Goal: Navigation & Orientation: Find specific page/section

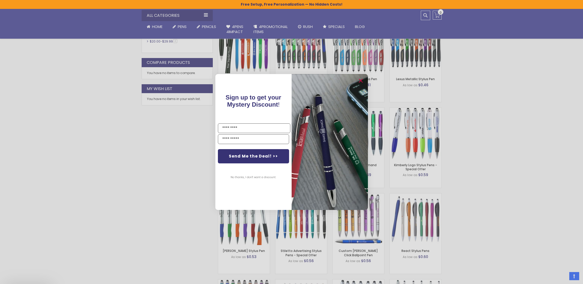
scroll to position [356, 0]
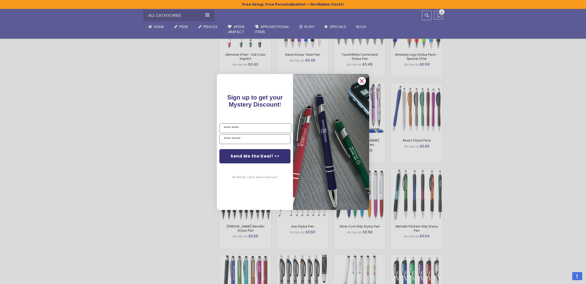
click at [360, 81] on circle "Close dialog" at bounding box center [362, 81] width 8 height 8
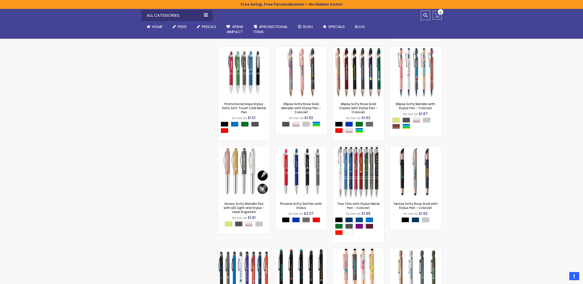
scroll to position [2769, 0]
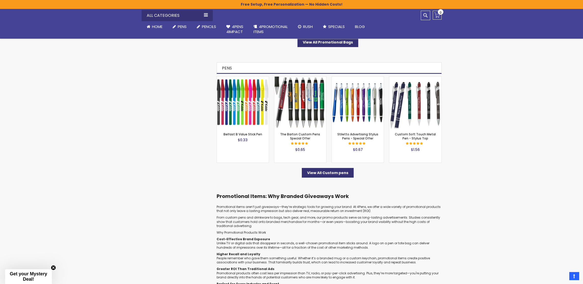
scroll to position [1759, 0]
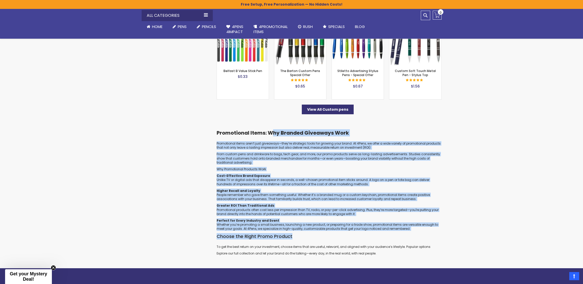
drag, startPoint x: 276, startPoint y: 127, endPoint x: 451, endPoint y: 226, distance: 200.8
click at [365, 230] on div "Promotional Items: Why Branded Giveaways Work Promotional items aren’t just giv…" at bounding box center [328, 193] width 225 height 128
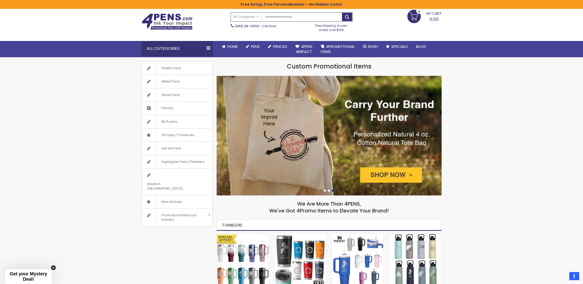
scroll to position [0, 0]
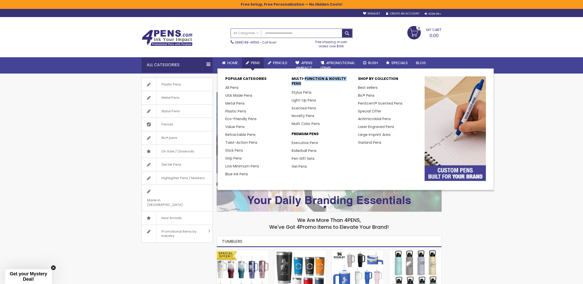
drag, startPoint x: 305, startPoint y: 78, endPoint x: 315, endPoint y: 88, distance: 14.2
click at [314, 87] on p "Multi-Function & Novelty Pens" at bounding box center [321, 82] width 61 height 12
click at [323, 92] on li "Stylus Pens" at bounding box center [321, 92] width 61 height 8
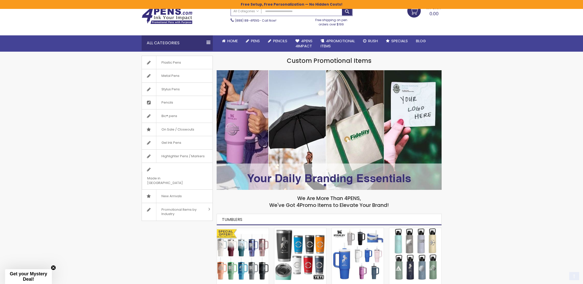
scroll to position [51, 0]
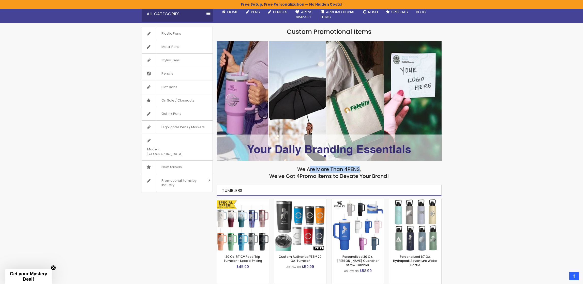
drag, startPoint x: 309, startPoint y: 167, endPoint x: 472, endPoint y: 168, distance: 163.6
click at [369, 170] on h2 "We Are More Than 4PENS, We've Got 4Promo Items to Elevate Your Brand!" at bounding box center [328, 173] width 225 height 14
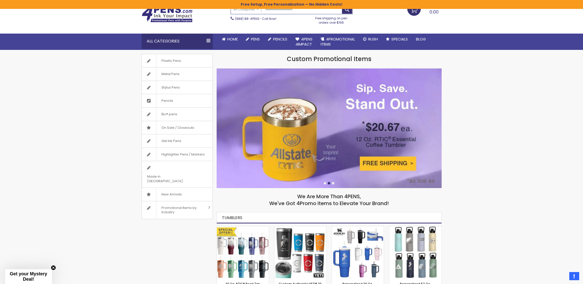
scroll to position [0, 0]
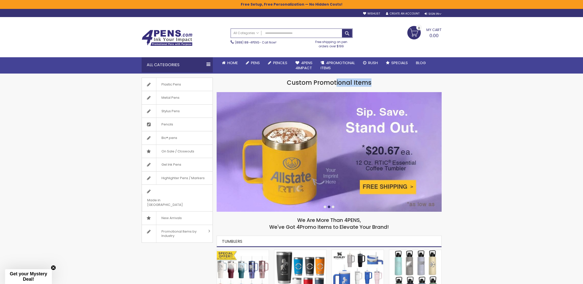
drag, startPoint x: 337, startPoint y: 82, endPoint x: 418, endPoint y: 81, distance: 81.1
click at [405, 80] on h1 "Custom Promotional Items" at bounding box center [328, 83] width 225 height 8
